Goal: Task Accomplishment & Management: Use online tool/utility

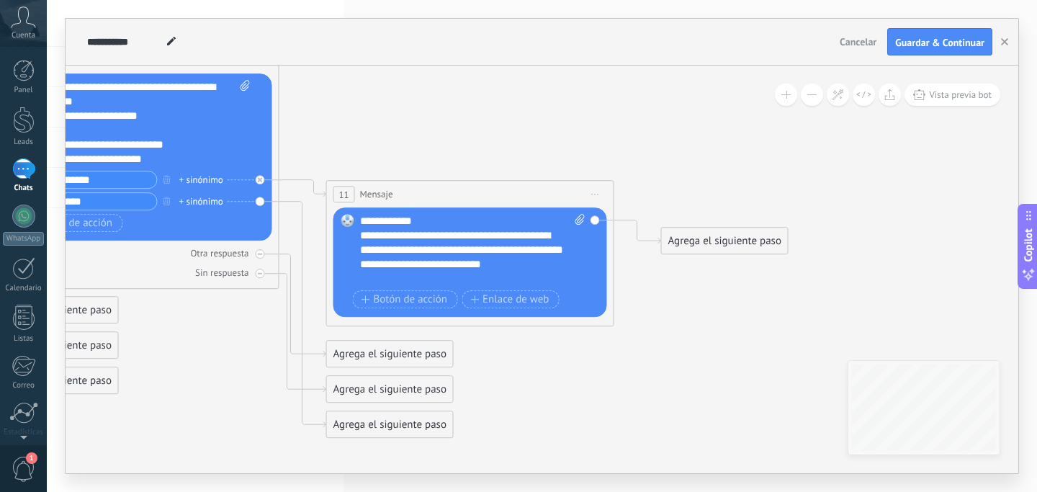
click at [702, 241] on div "Agrega el siguiente paso" at bounding box center [725, 241] width 126 height 24
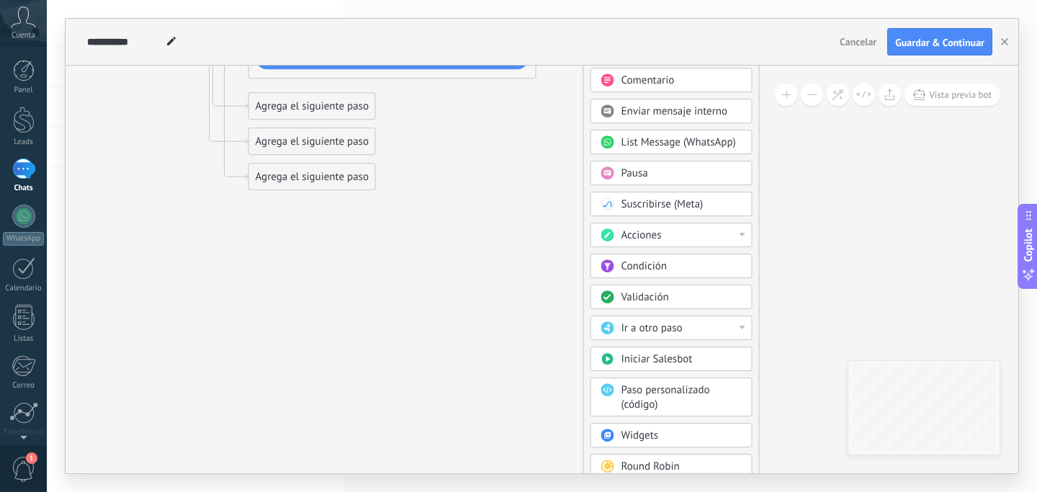
click at [720, 240] on div "Acciones" at bounding box center [682, 235] width 121 height 14
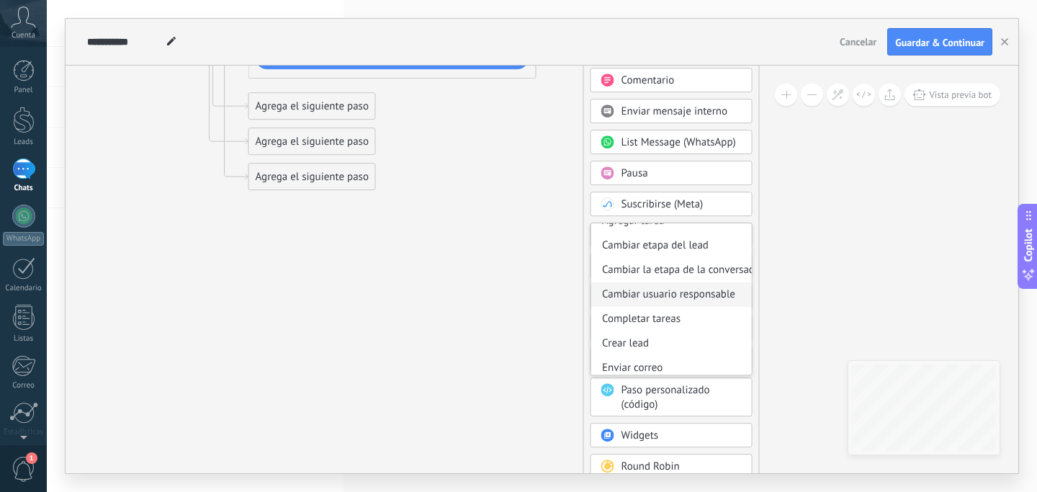
scroll to position [56, 0]
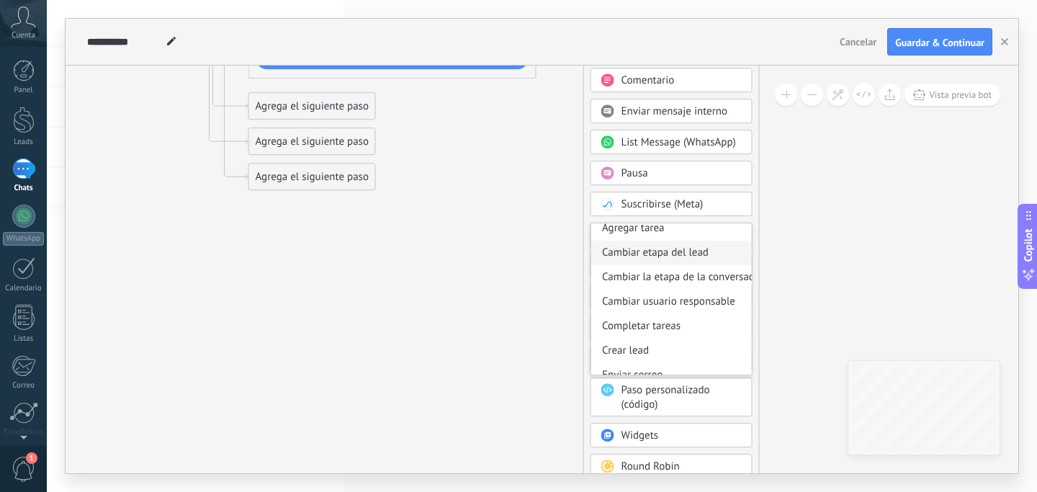
click at [696, 252] on div "Cambiar etapa del lead" at bounding box center [671, 253] width 161 height 24
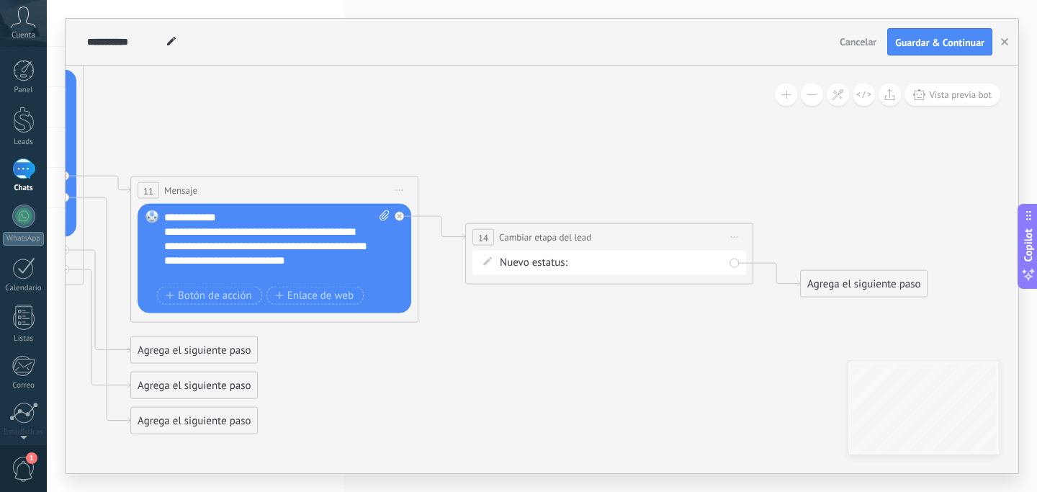
click at [0, 0] on div "Contacto inicial Negociación Debate contractual Discusión de contrato Logrado c…" at bounding box center [0, 0] width 0 height 0
click at [0, 0] on label "Negociación" at bounding box center [0, 0] width 0 height 0
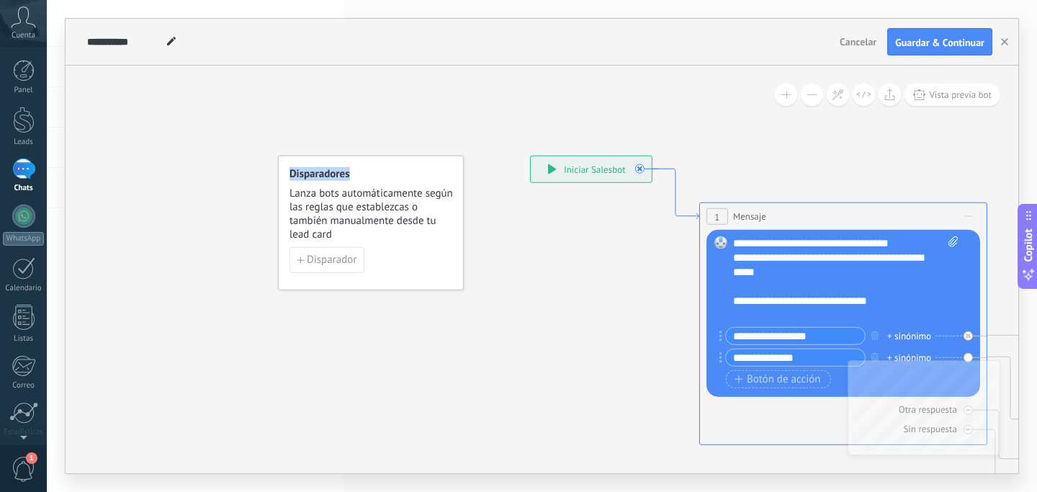
click at [694, 218] on icon at bounding box center [676, 194] width 47 height 50
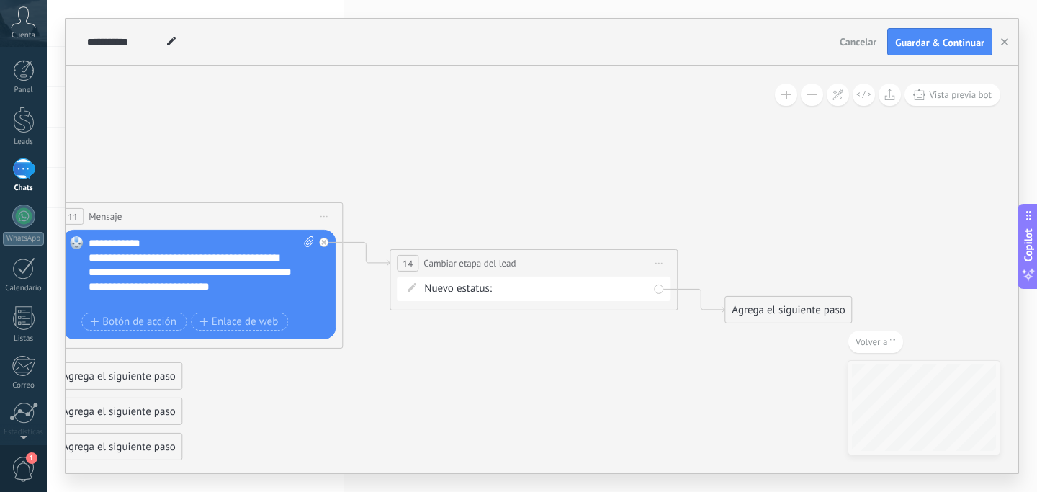
click at [792, 315] on div "Agrega el siguiente paso" at bounding box center [788, 310] width 126 height 24
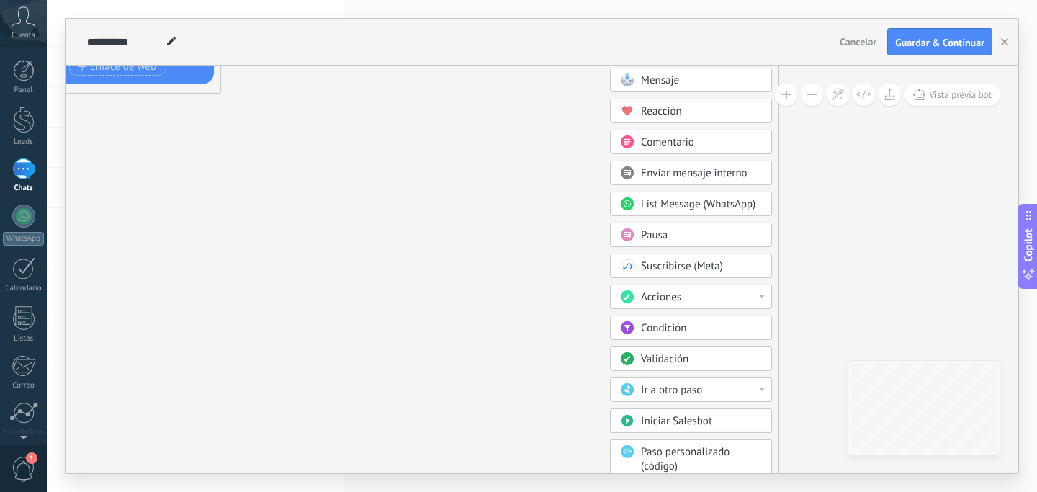
click at [697, 299] on div "Acciones" at bounding box center [701, 297] width 121 height 14
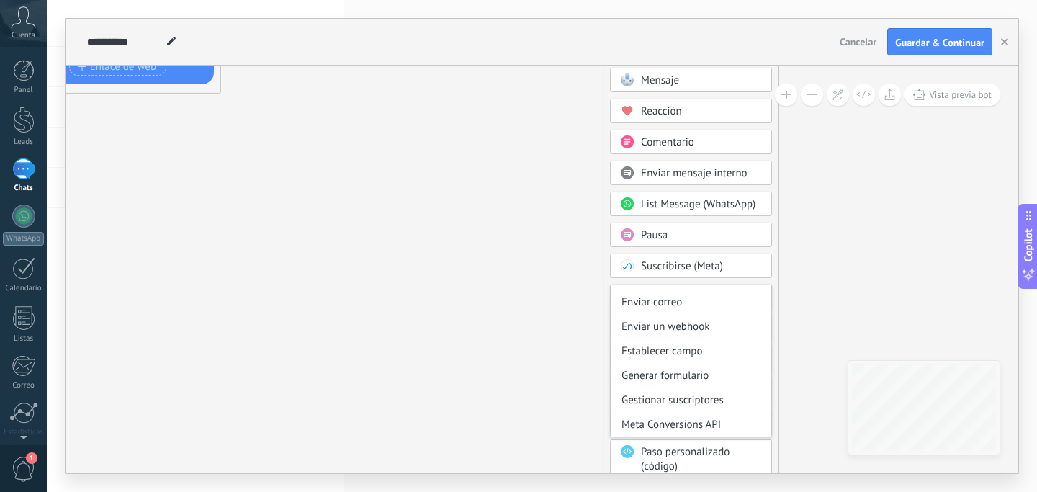
scroll to position [192, 0]
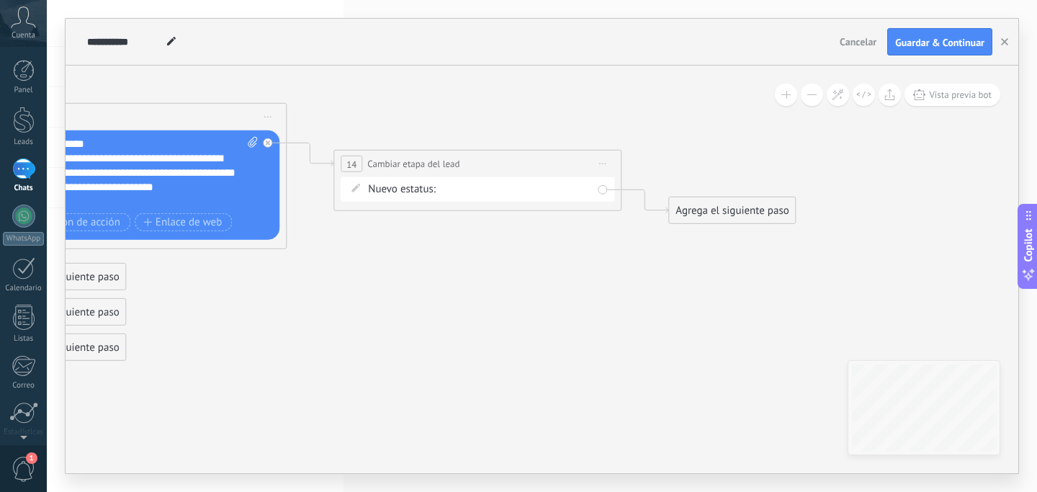
click at [706, 214] on div "Agrega el siguiente paso" at bounding box center [732, 211] width 126 height 24
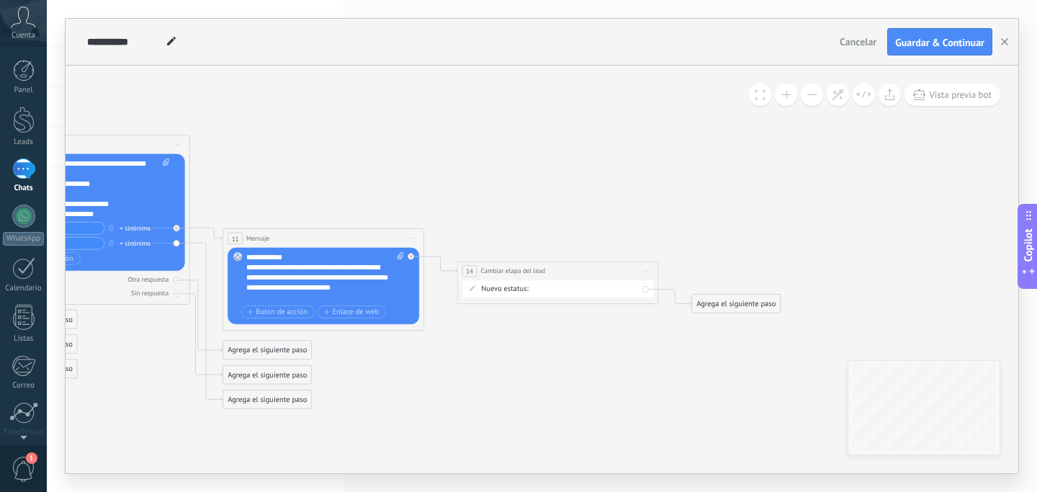
click at [717, 296] on div "Agrega el siguiente paso" at bounding box center [736, 303] width 89 height 17
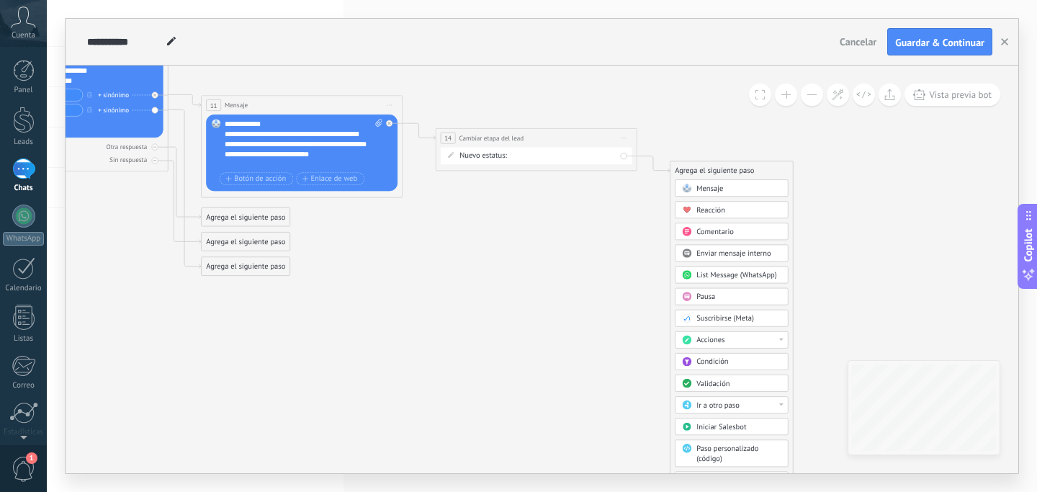
click at [756, 254] on span "Enviar mensaje interno" at bounding box center [733, 252] width 74 height 9
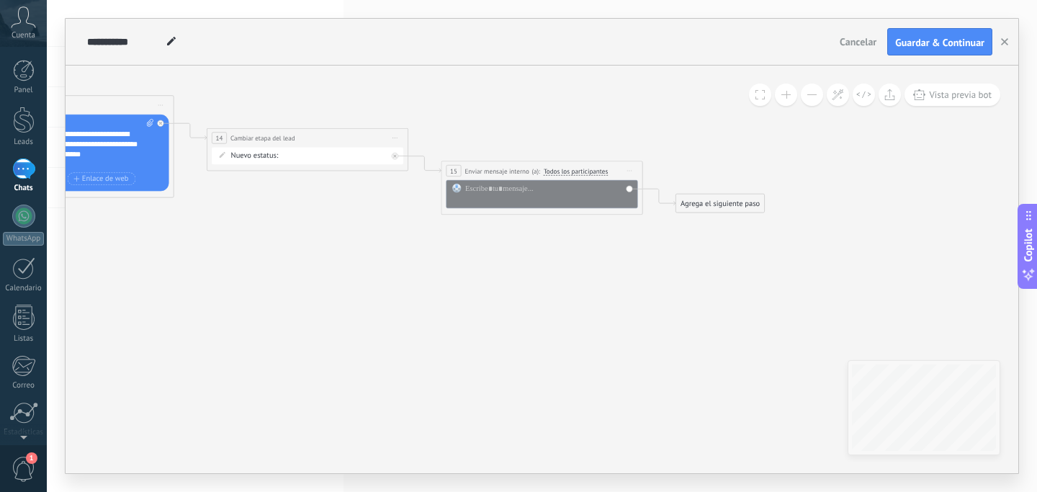
click at [577, 169] on span "Todos los participantes" at bounding box center [576, 171] width 64 height 8
click at [577, 169] on button "Todos los participantes" at bounding box center [602, 171] width 126 height 18
click at [570, 216] on span "[PERSON_NAME]" at bounding box center [594, 219] width 122 height 9
click at [585, 170] on span "[PERSON_NAME]" at bounding box center [567, 171] width 47 height 8
click at [585, 170] on button "[PERSON_NAME]" at bounding box center [602, 171] width 126 height 18
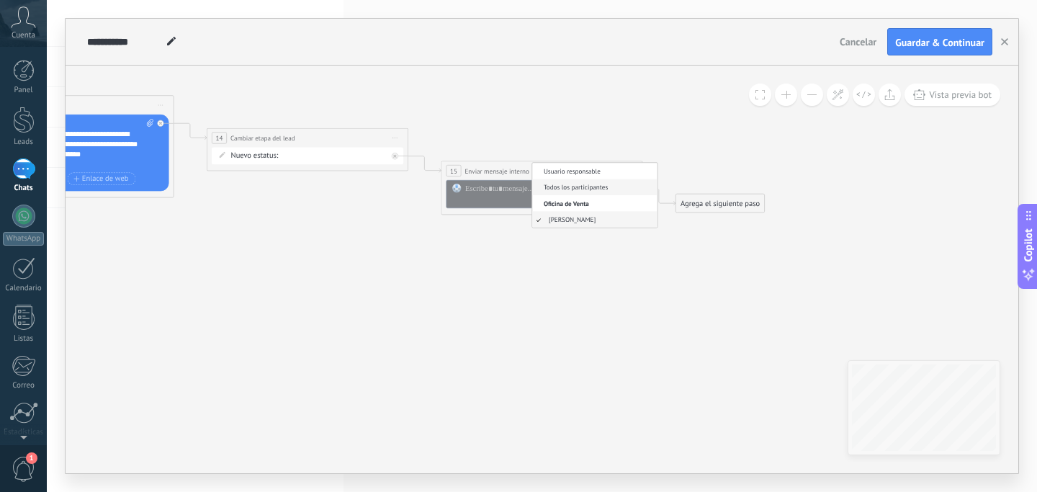
click at [611, 188] on span "Todos los participantes" at bounding box center [594, 187] width 122 height 9
click at [550, 197] on div at bounding box center [548, 194] width 167 height 20
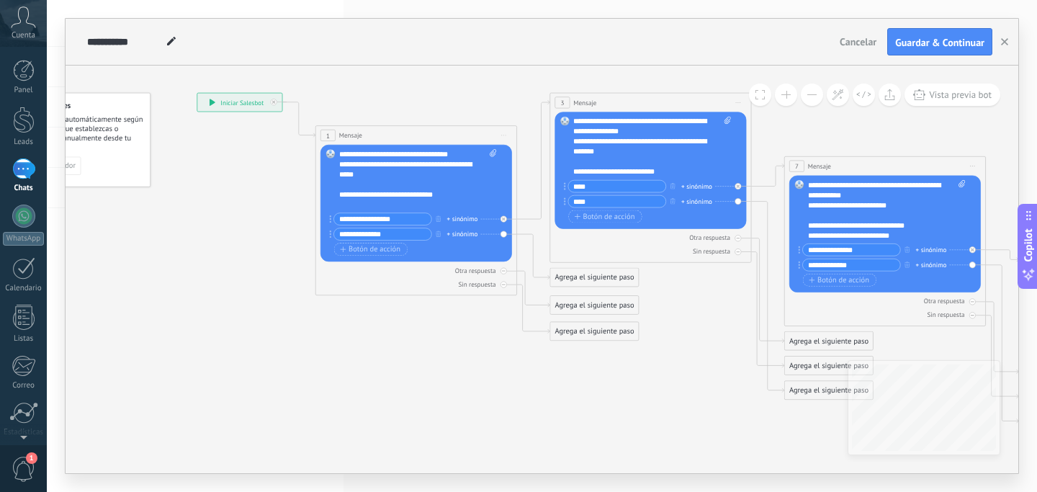
click at [580, 277] on div "Agrega el siguiente paso" at bounding box center [594, 277] width 89 height 17
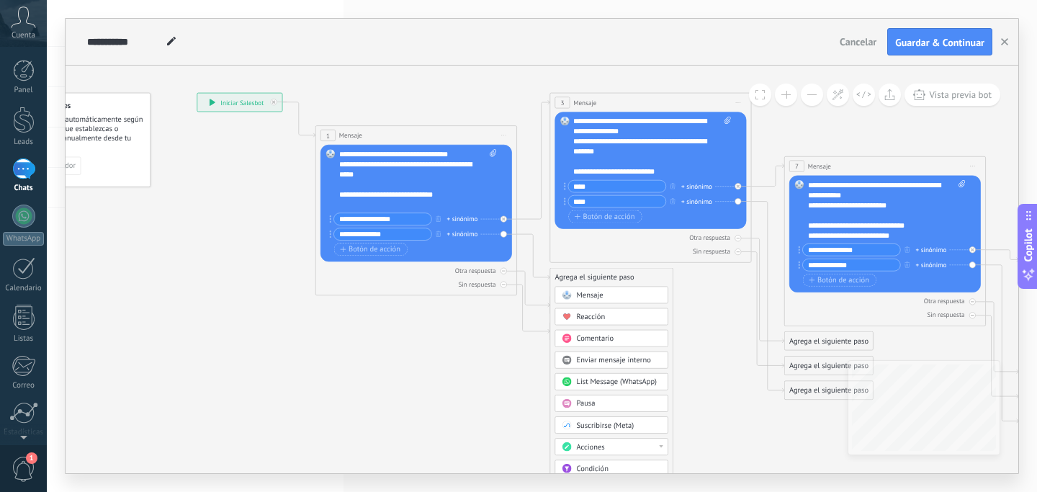
click at [585, 295] on span "Mensaje" at bounding box center [590, 294] width 27 height 9
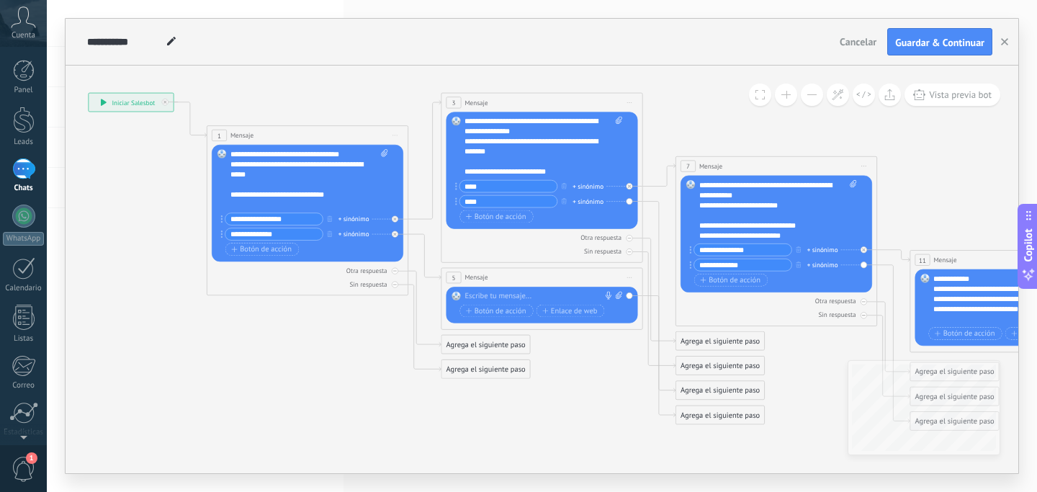
click at [539, 296] on div at bounding box center [540, 297] width 150 height 10
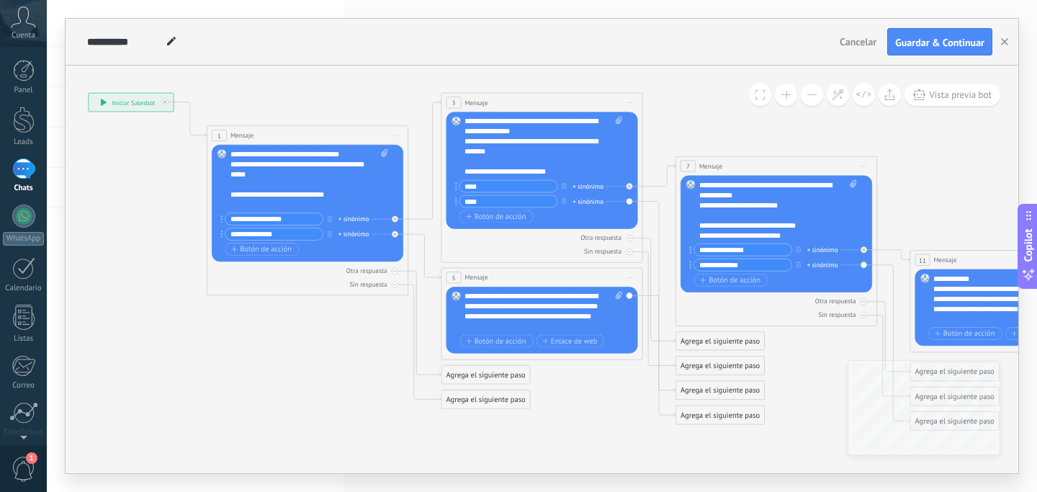
click at [604, 319] on div "**********" at bounding box center [544, 312] width 158 height 40
copy div "**********"
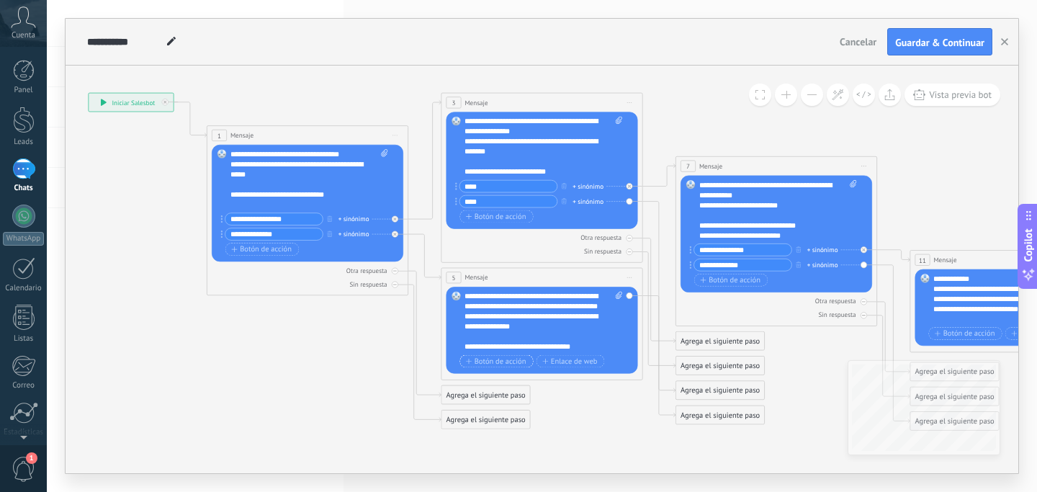
click at [492, 360] on span "Botón de acción" at bounding box center [496, 361] width 61 height 8
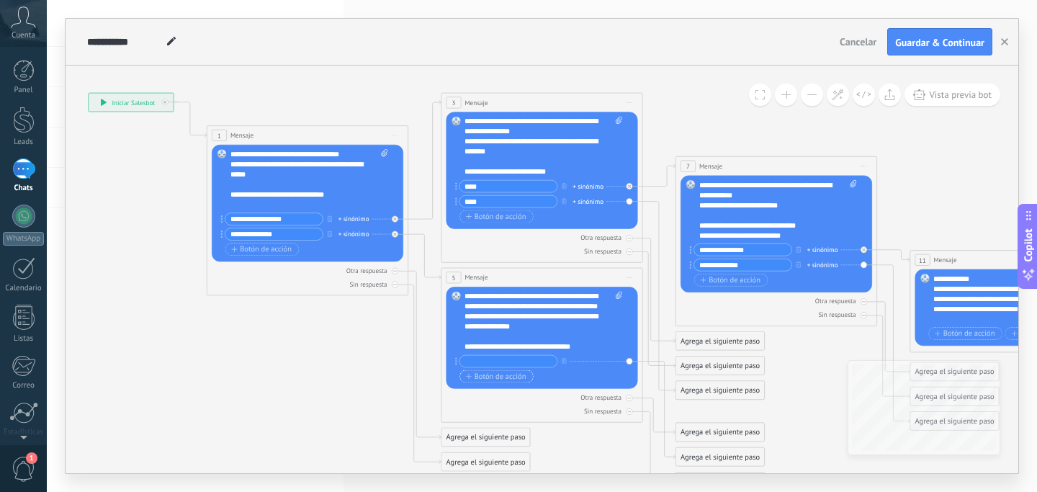
click at [492, 360] on input "text" at bounding box center [508, 361] width 97 height 12
type input "**********"
click at [488, 378] on span "Botón de acción" at bounding box center [496, 376] width 61 height 8
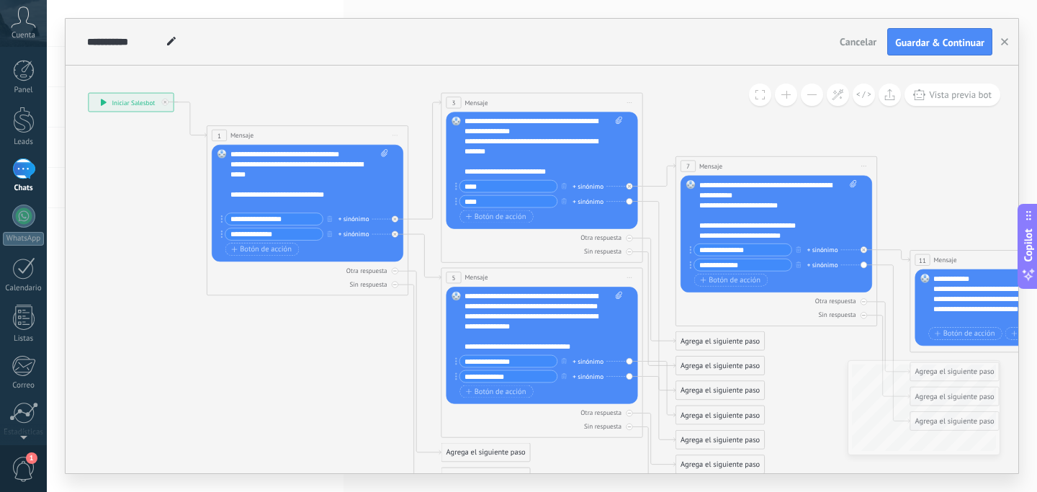
type input "**********"
click at [333, 381] on icon at bounding box center [879, 301] width 2084 height 920
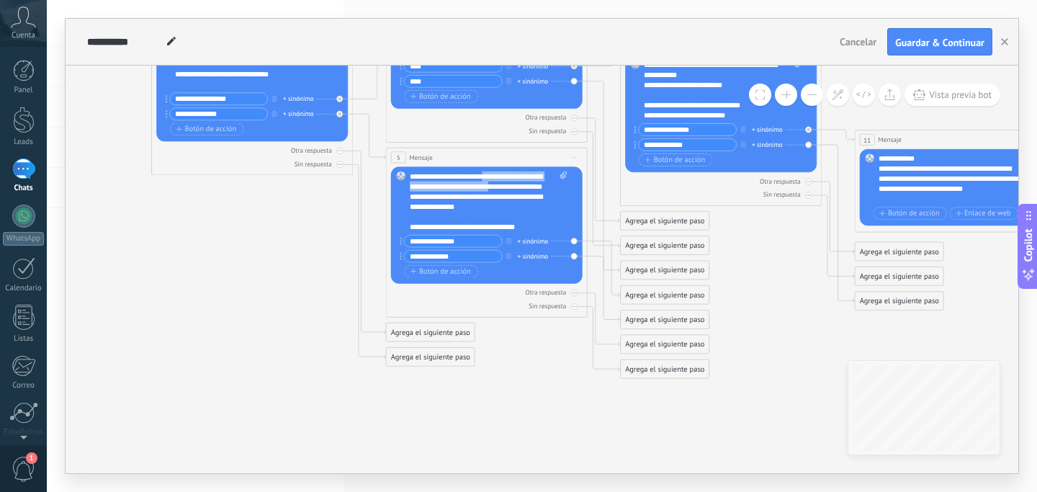
drag, startPoint x: 483, startPoint y: 179, endPoint x: 525, endPoint y: 186, distance: 42.4
click at [525, 186] on div "**********" at bounding box center [489, 201] width 158 height 61
click at [540, 171] on div "**********" at bounding box center [489, 201] width 158 height 61
drag, startPoint x: 545, startPoint y: 169, endPoint x: 573, endPoint y: 197, distance: 39.2
click at [573, 197] on div "Reemplazar Quitar Convertir a mensaje de voz Arrastre la imagen aquí para adjun…" at bounding box center [487, 224] width 192 height 117
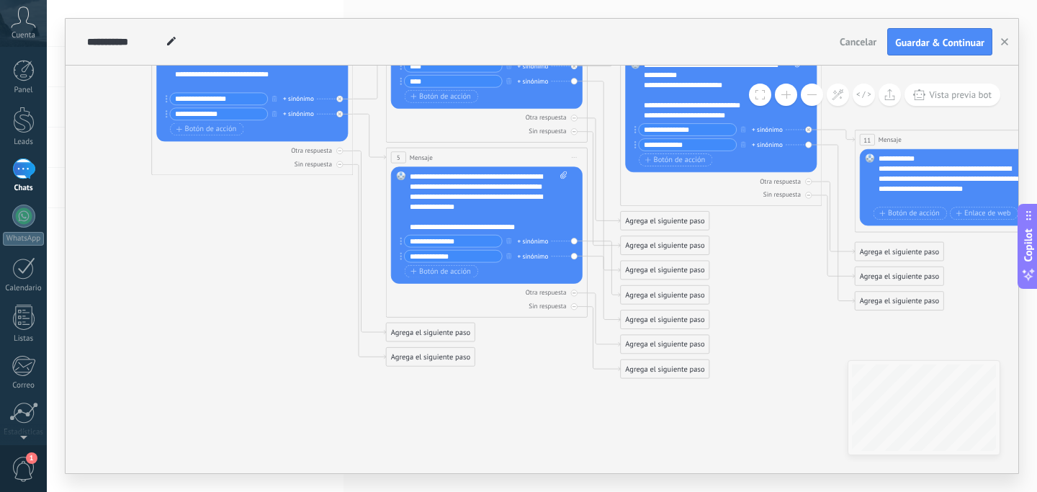
click at [242, 331] on icon at bounding box center [823, 181] width 2084 height 920
drag, startPoint x: 575, startPoint y: 175, endPoint x: 628, endPoint y: 239, distance: 82.9
click at [294, 315] on icon at bounding box center [823, 181] width 2084 height 920
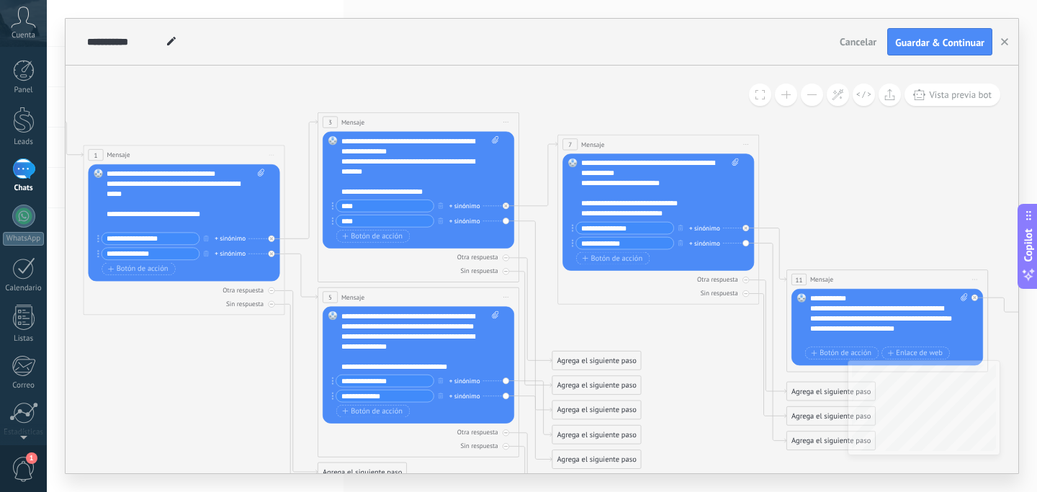
drag, startPoint x: 663, startPoint y: 182, endPoint x: 669, endPoint y: 141, distance: 41.5
click at [669, 141] on div "7 Mensaje ******* (a): Todos los contactos - canales seleccionados Todos los co…" at bounding box center [658, 144] width 201 height 19
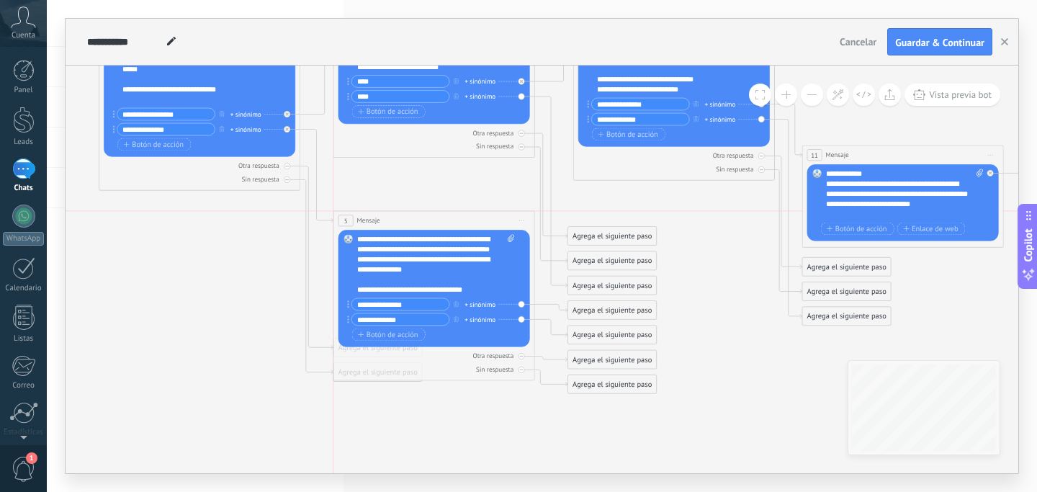
drag, startPoint x: 501, startPoint y: 169, endPoint x: 496, endPoint y: 211, distance: 42.8
click at [496, 211] on div "5 Mensaje ******* (a): Todos los contactos - canales seleccionados Todos los co…" at bounding box center [433, 220] width 201 height 19
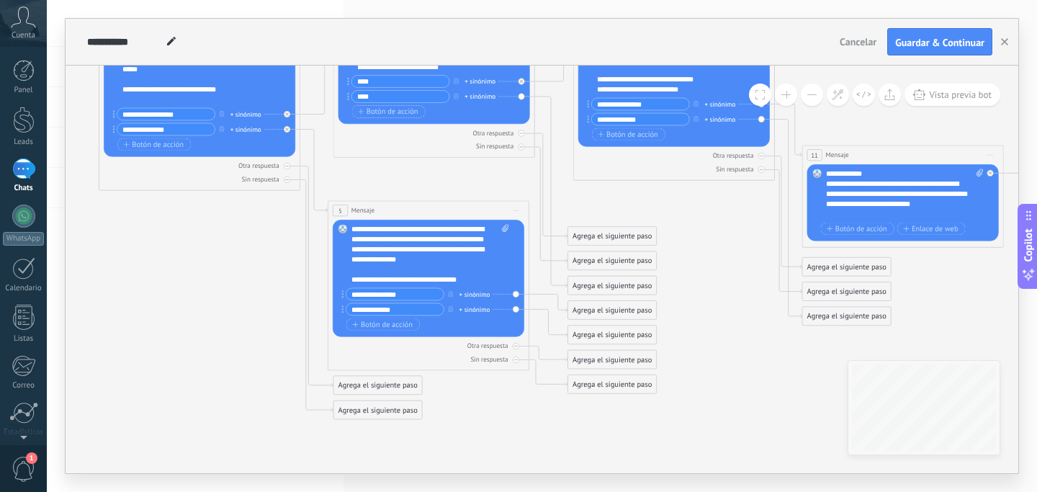
click at [468, 189] on icon at bounding box center [770, 191] width 2084 height 910
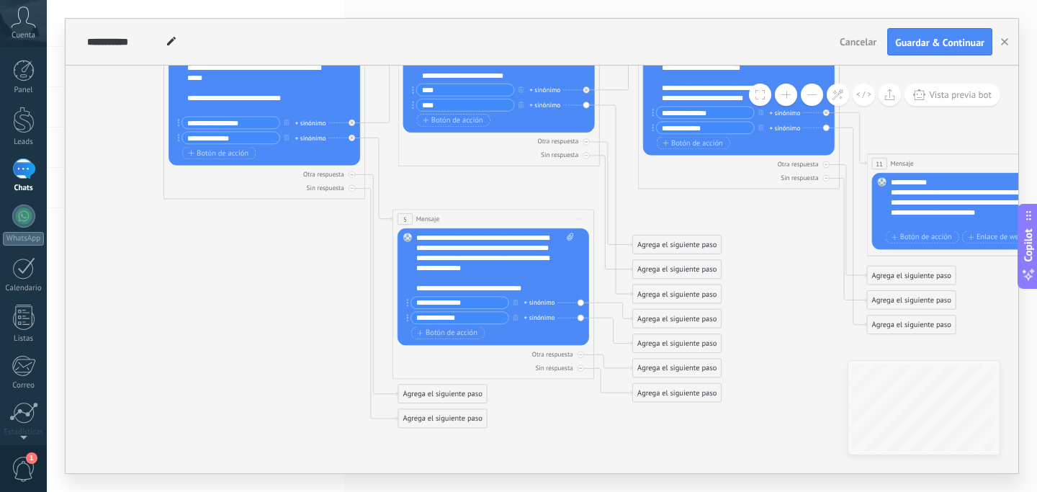
click at [434, 391] on div "Agrega el siguiente paso" at bounding box center [442, 393] width 89 height 17
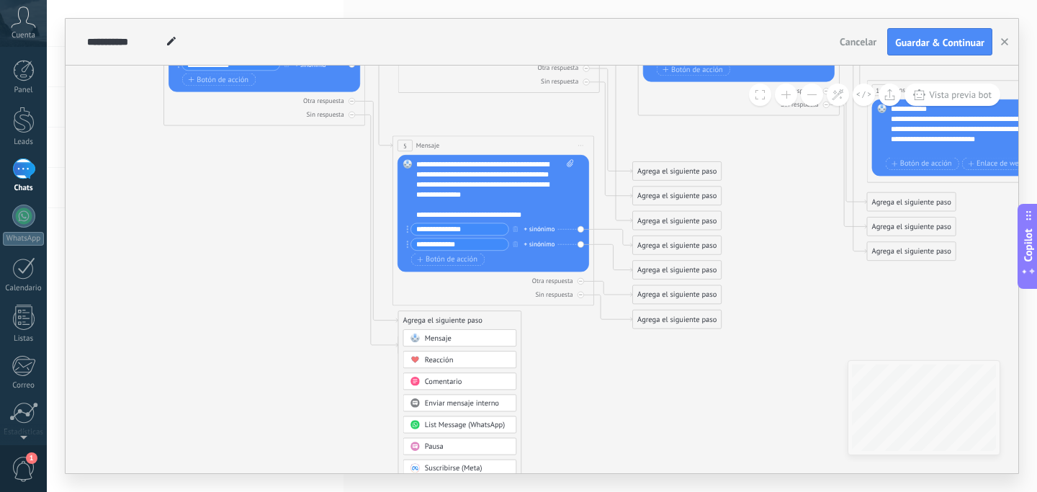
click at [457, 336] on div "Mensaje" at bounding box center [467, 338] width 85 height 10
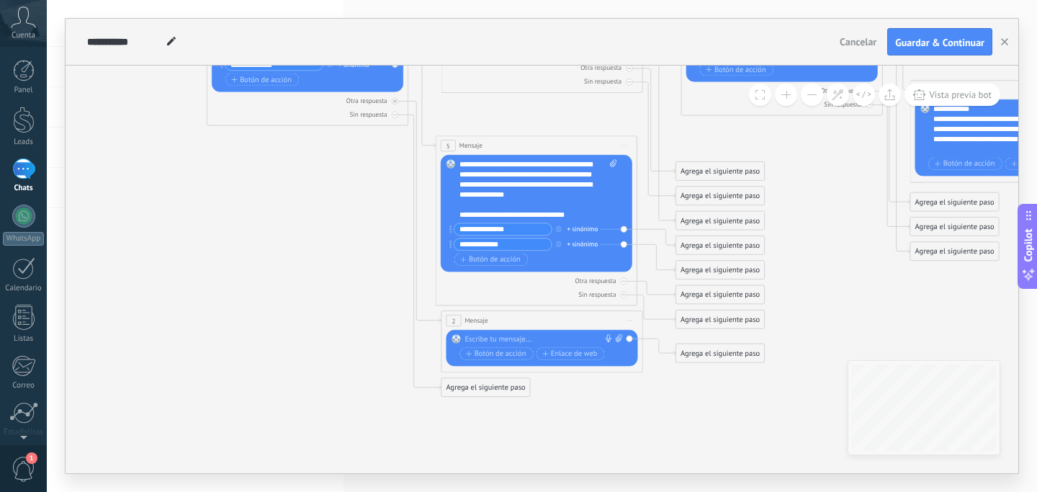
click at [496, 337] on div at bounding box center [540, 339] width 150 height 10
click at [346, 295] on icon at bounding box center [879, 160] width 2084 height 979
click at [363, 302] on icon at bounding box center [879, 160] width 2084 height 979
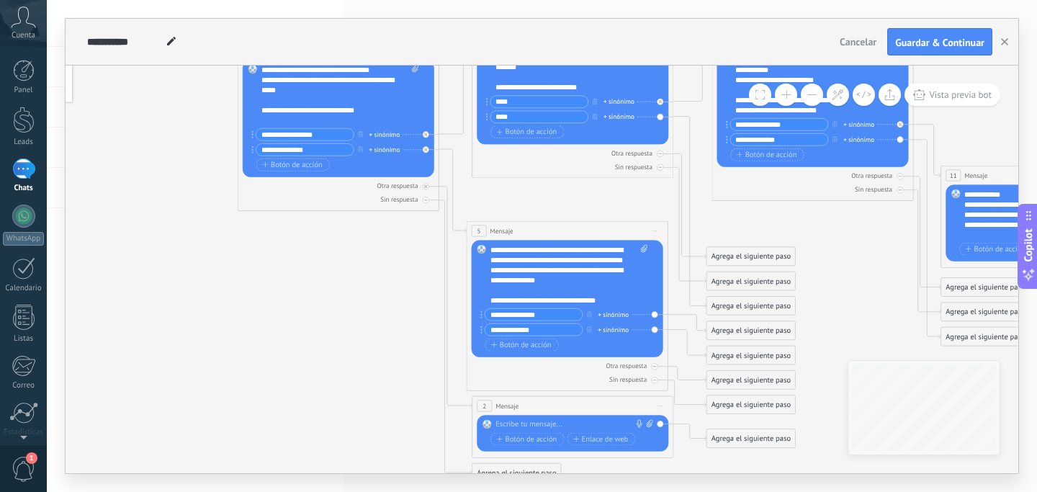
click at [359, 287] on icon at bounding box center [909, 245] width 2084 height 979
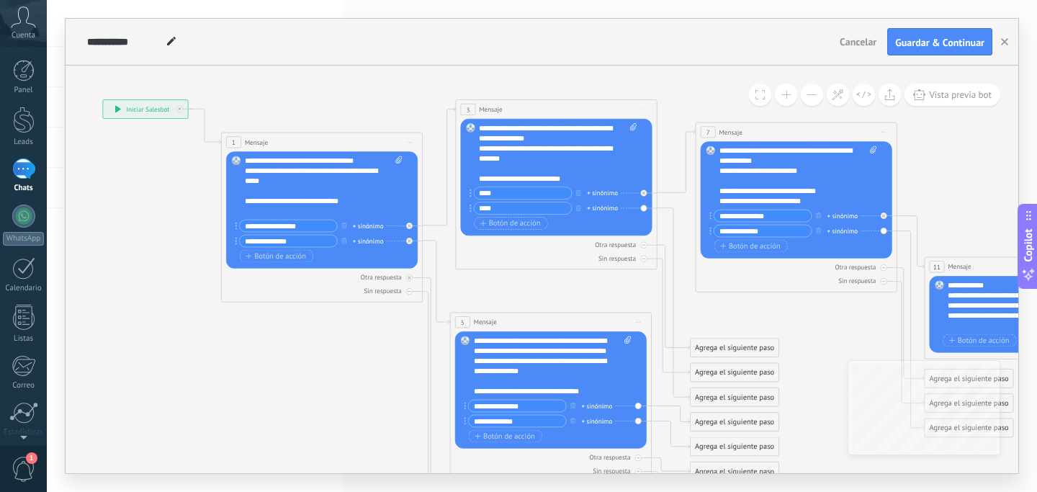
click at [498, 277] on icon at bounding box center [893, 336] width 2084 height 979
click at [153, 369] on icon at bounding box center [893, 336] width 2084 height 979
click at [154, 369] on icon at bounding box center [893, 336] width 2084 height 979
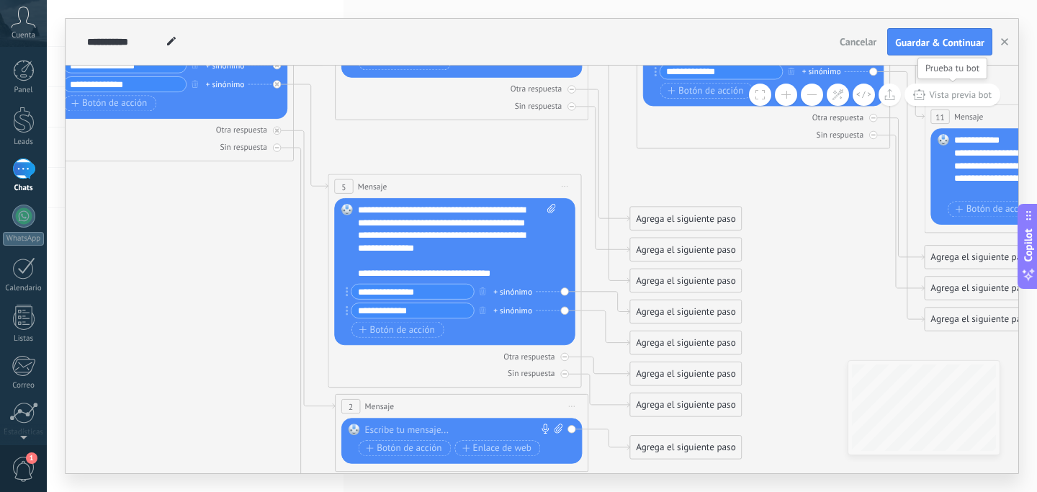
click at [954, 99] on span "Vista previa bot" at bounding box center [960, 95] width 63 height 12
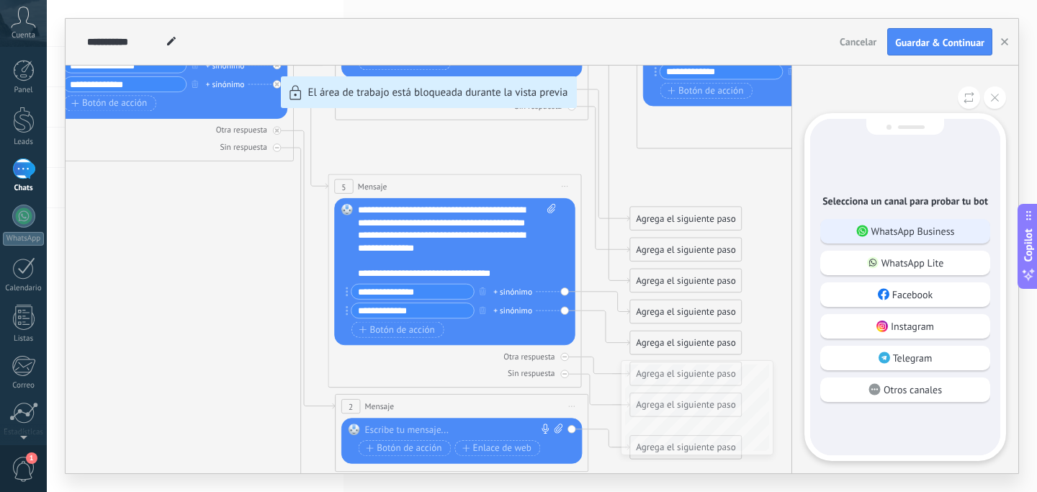
click at [916, 225] on p "WhatsApp Business" at bounding box center [914, 231] width 84 height 13
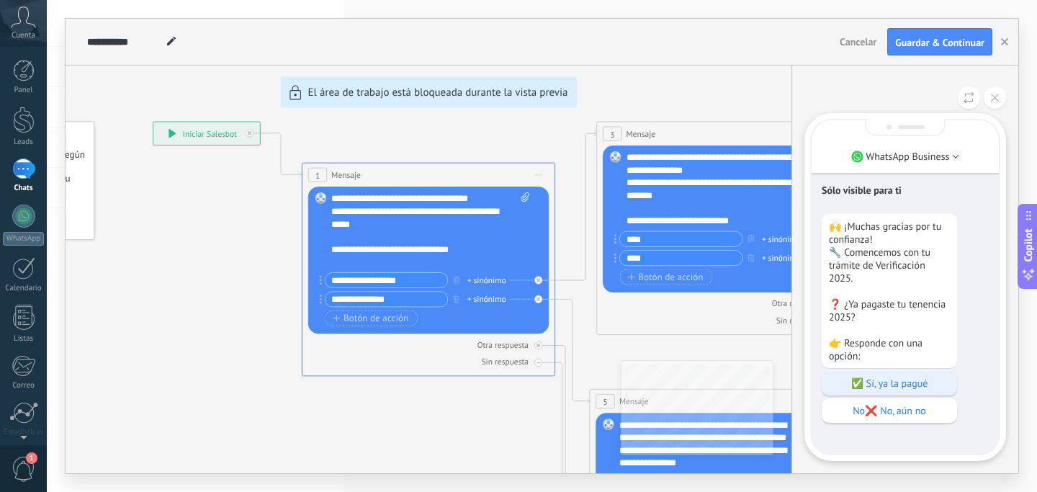
click at [874, 382] on p "✅ Sí, ya la pagué" at bounding box center [889, 383] width 121 height 13
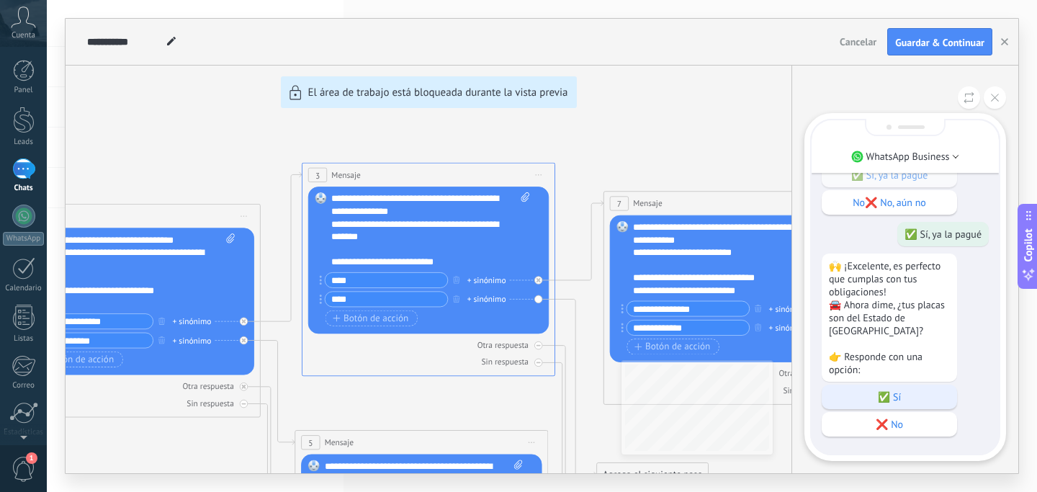
click at [871, 388] on div "✅ Sí" at bounding box center [889, 397] width 135 height 24
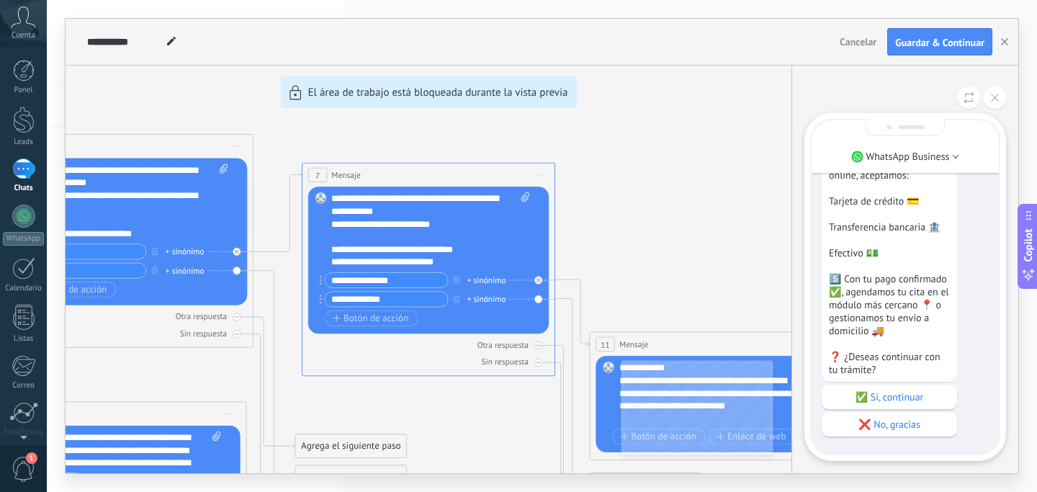
click at [871, 388] on div "✅ Sí, continuar" at bounding box center [889, 397] width 135 height 24
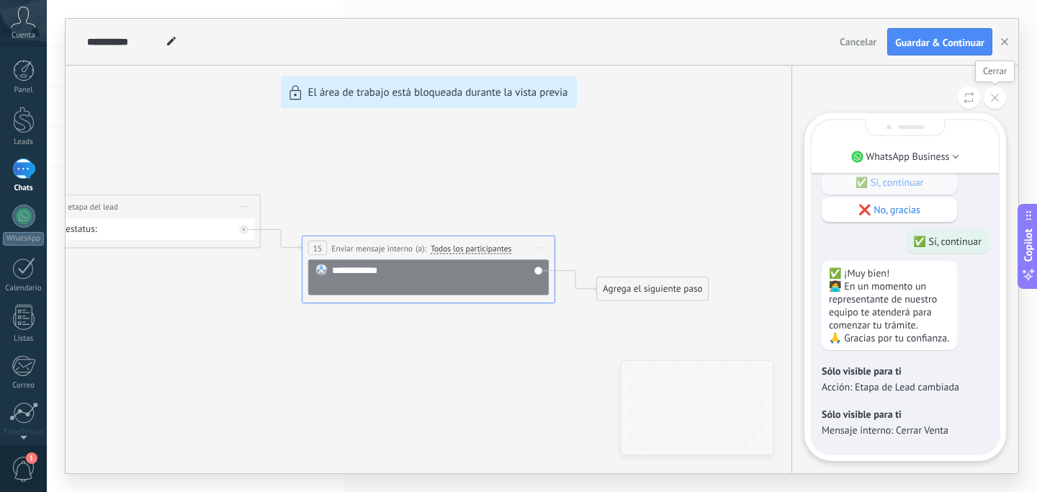
click at [995, 92] on button at bounding box center [995, 97] width 22 height 22
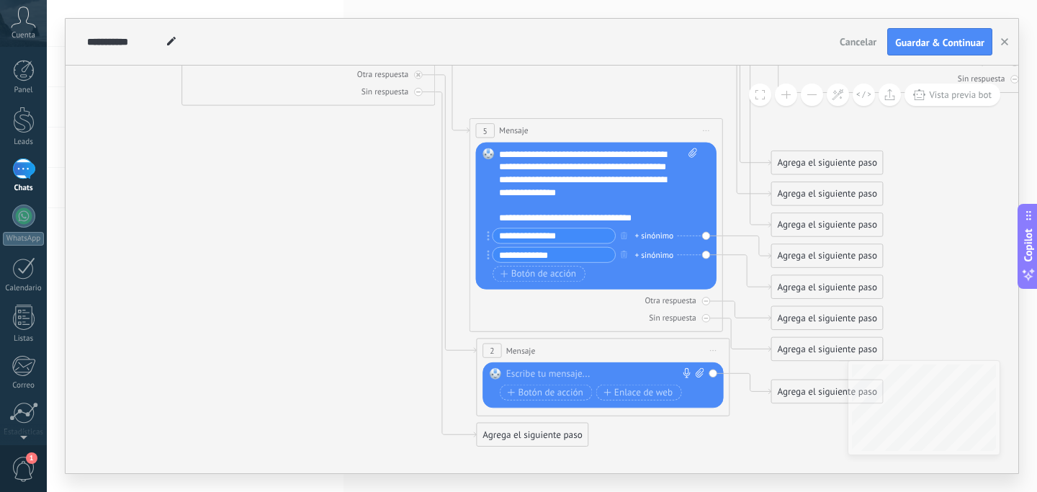
click at [333, 281] on icon at bounding box center [1026, 149] width 2620 height 1230
click at [400, 217] on icon at bounding box center [1026, 148] width 2620 height 1230
